Goal: Transaction & Acquisition: Purchase product/service

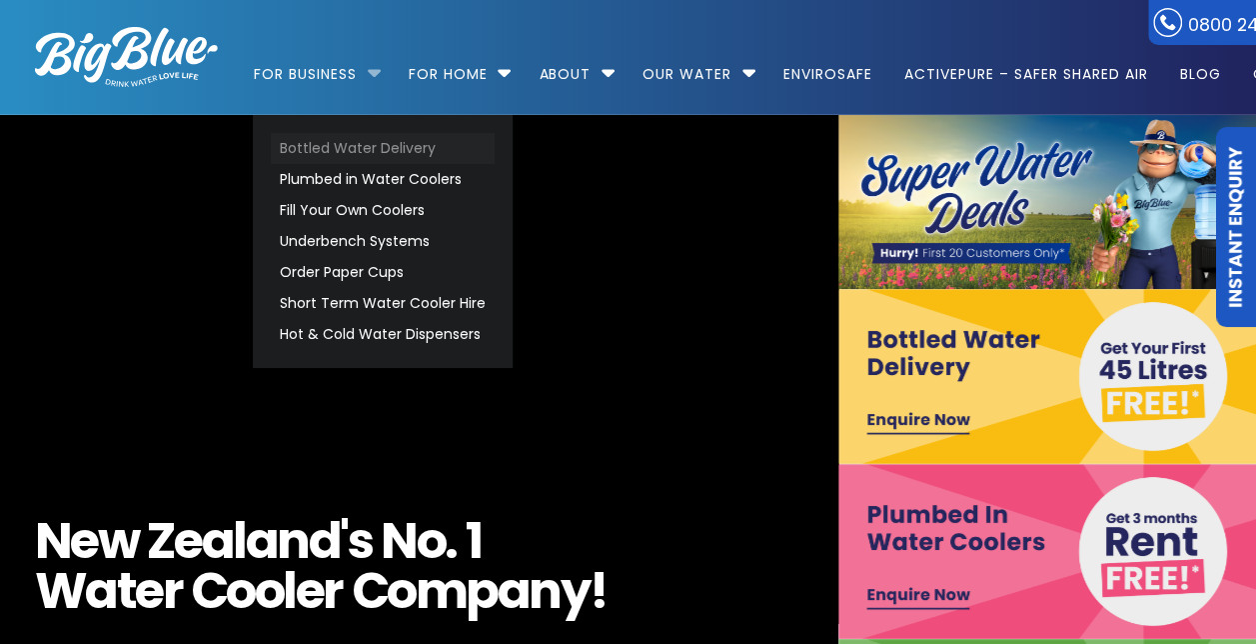
click at [363, 149] on link "Bottled Water Delivery" at bounding box center [383, 148] width 224 height 31
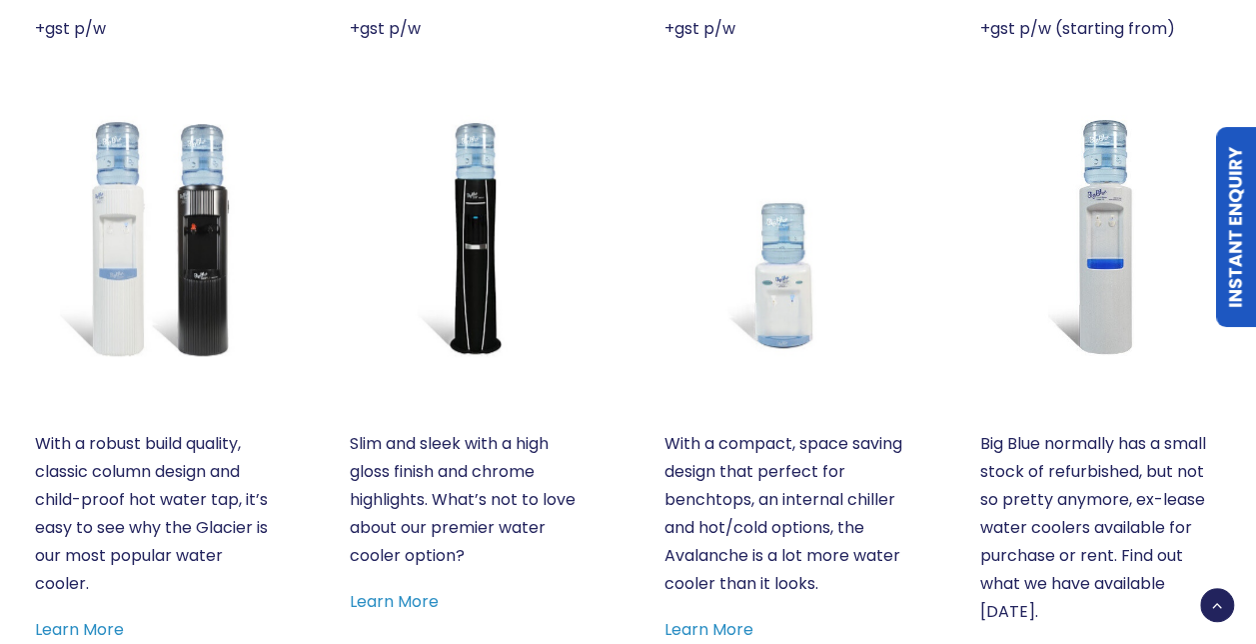
scroll to position [1099, 0]
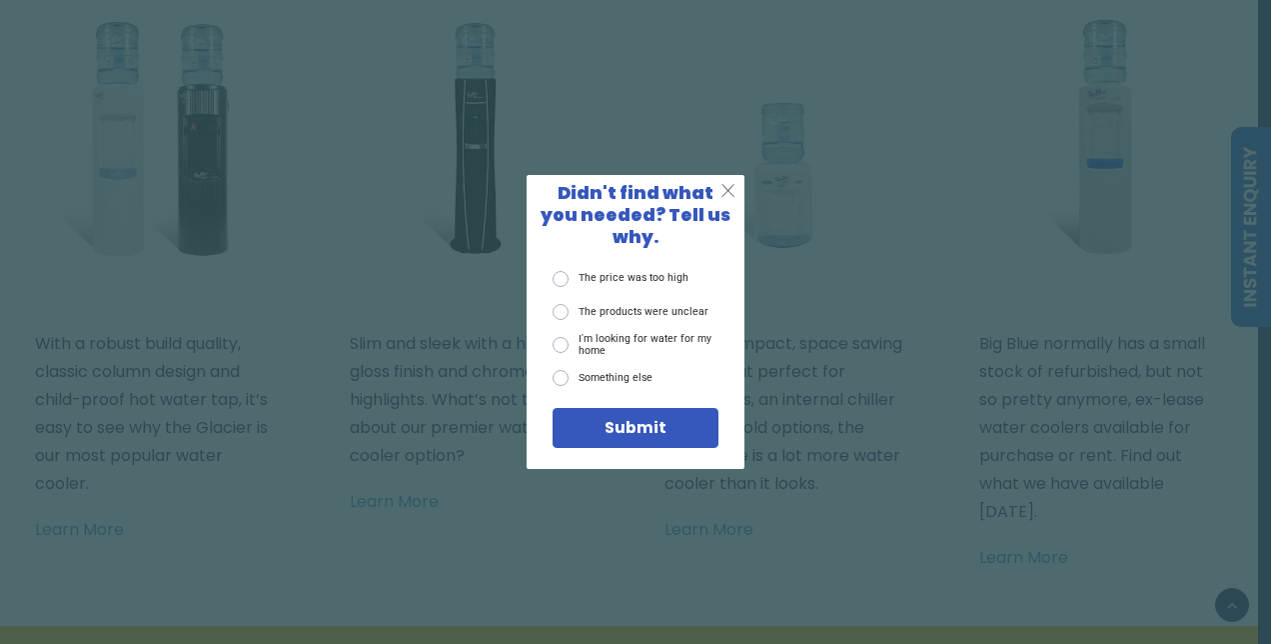
click at [721, 192] on span "X" at bounding box center [727, 191] width 15 height 22
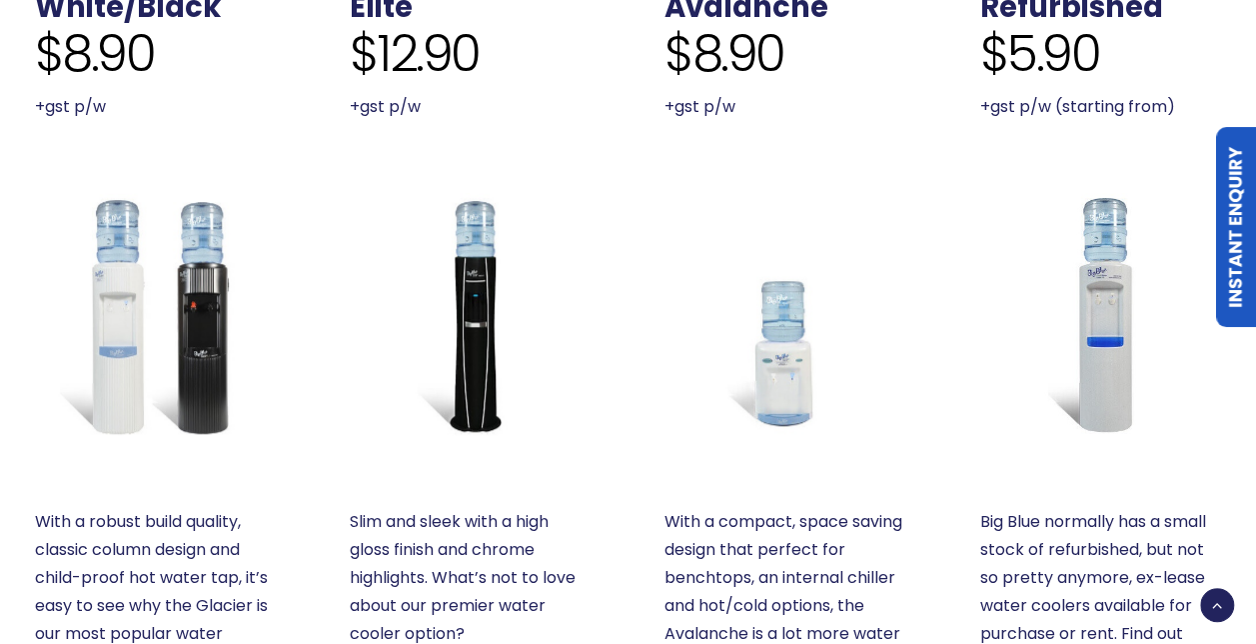
scroll to position [799, 0]
